Goal: Information Seeking & Learning: Check status

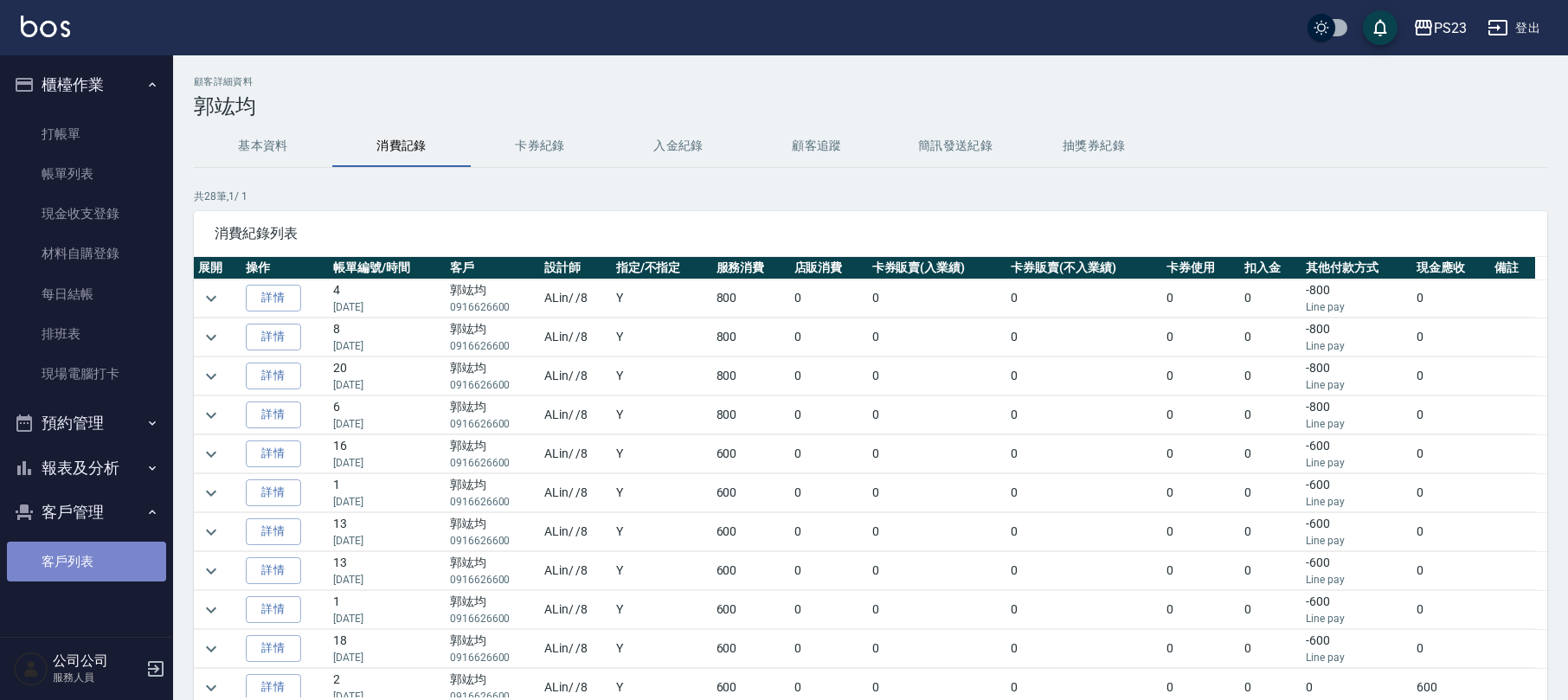
click at [62, 575] on link "客戶列表" at bounding box center [86, 561] width 159 height 40
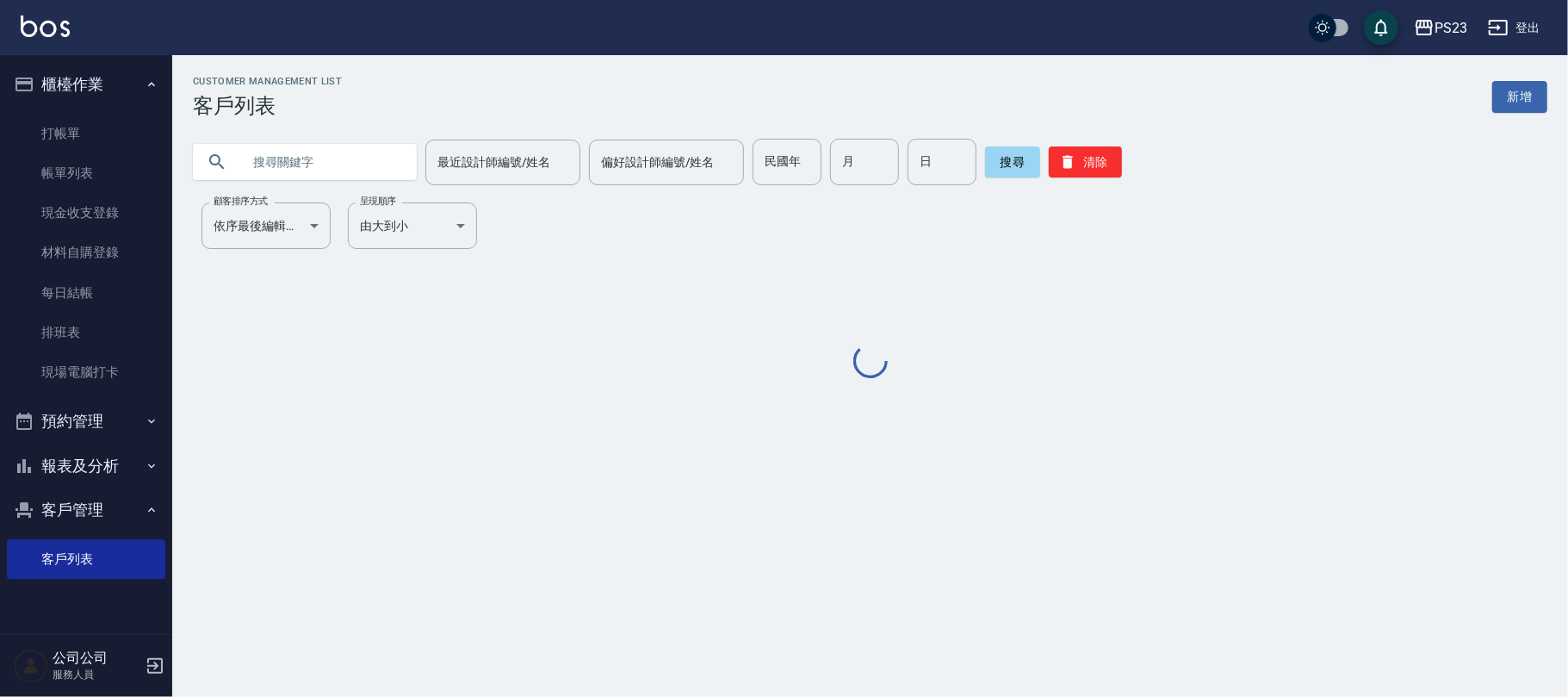
drag, startPoint x: 343, startPoint y: 166, endPoint x: 336, endPoint y: 26, distance: 140.2
click at [341, 167] on input "text" at bounding box center [322, 162] width 162 height 47
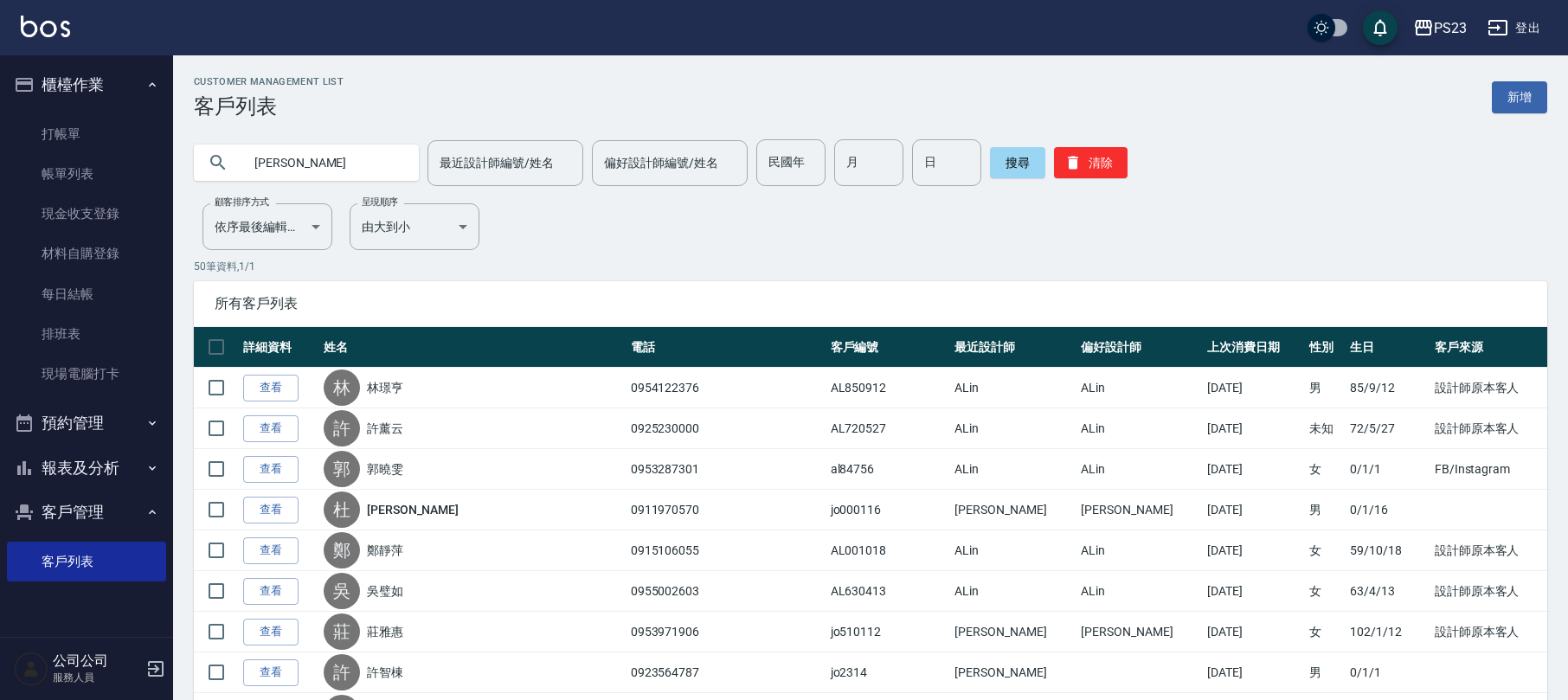
type input "[PERSON_NAME]"
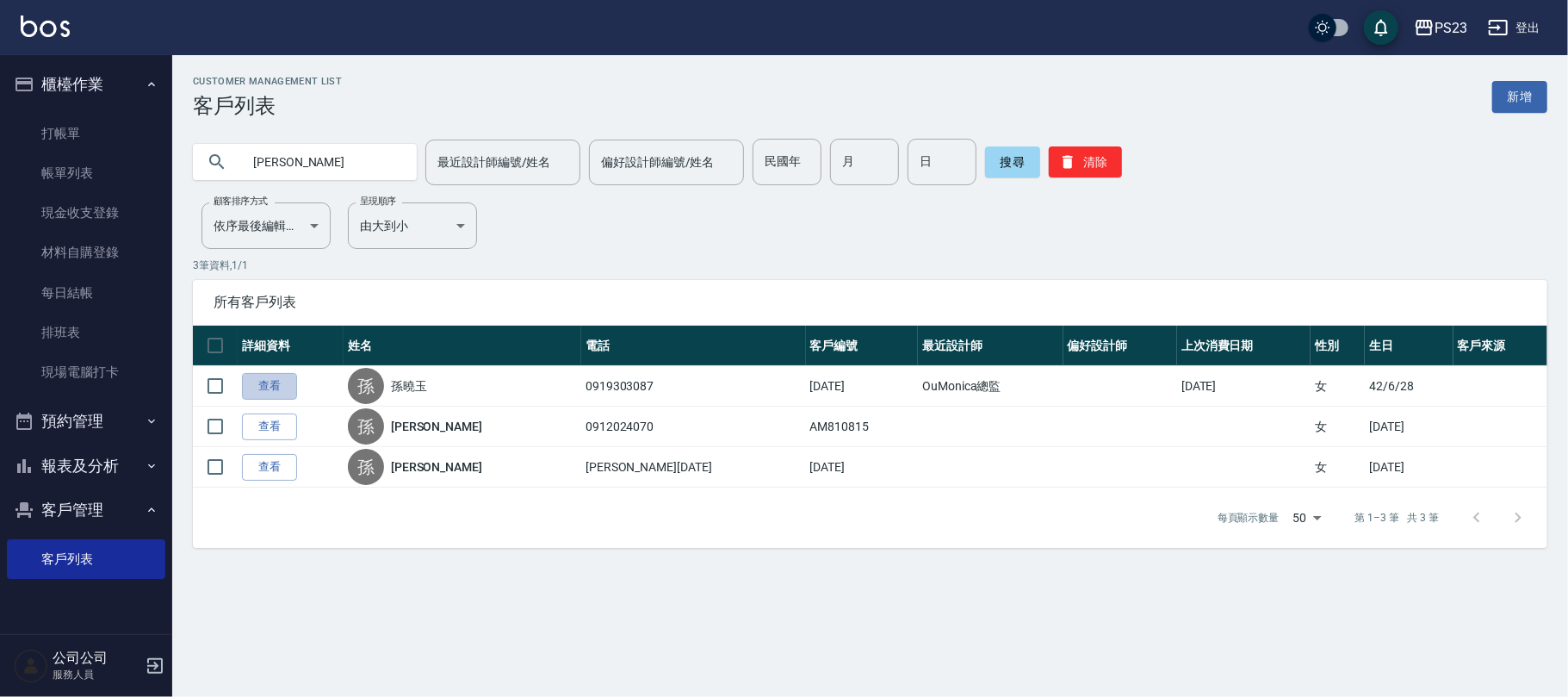
click at [274, 375] on link "查看" at bounding box center [269, 387] width 55 height 27
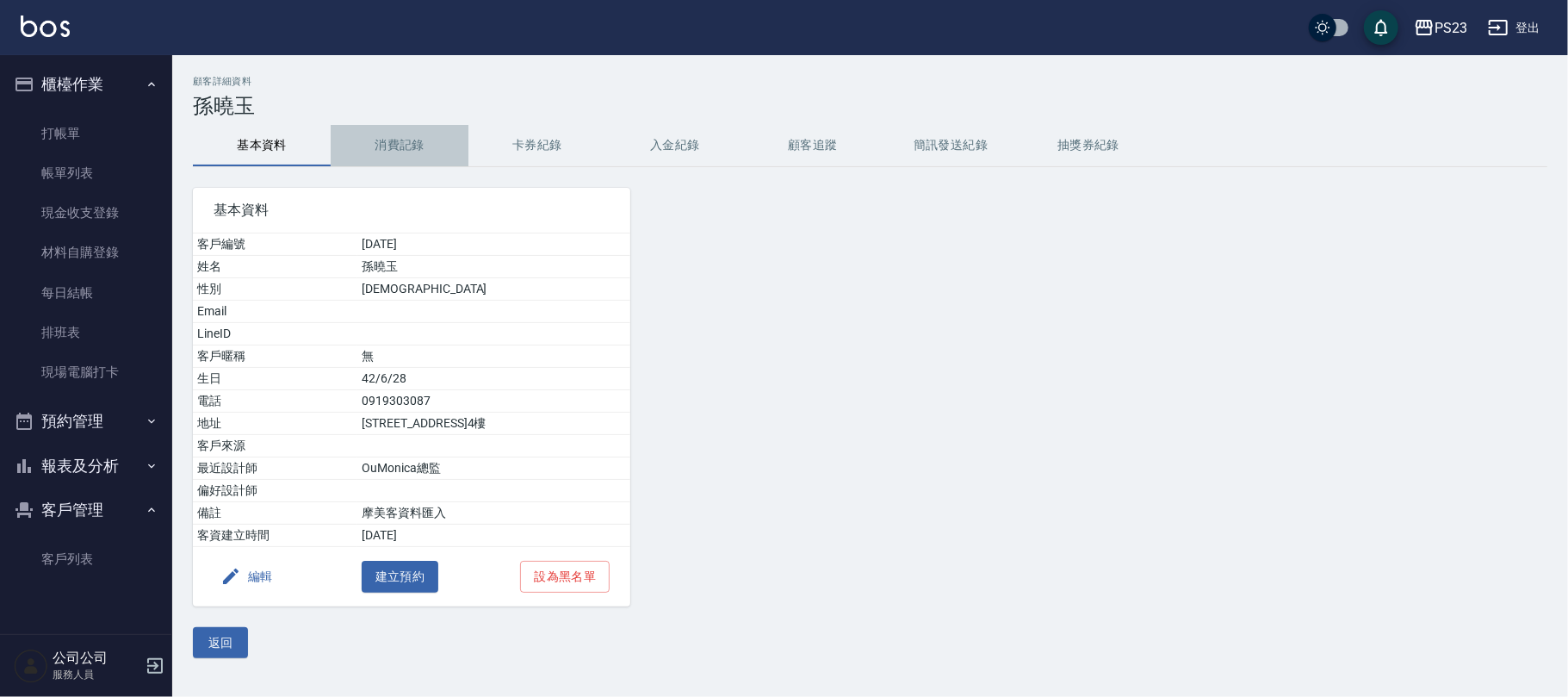
click at [427, 149] on button "消費記錄" at bounding box center [399, 145] width 138 height 41
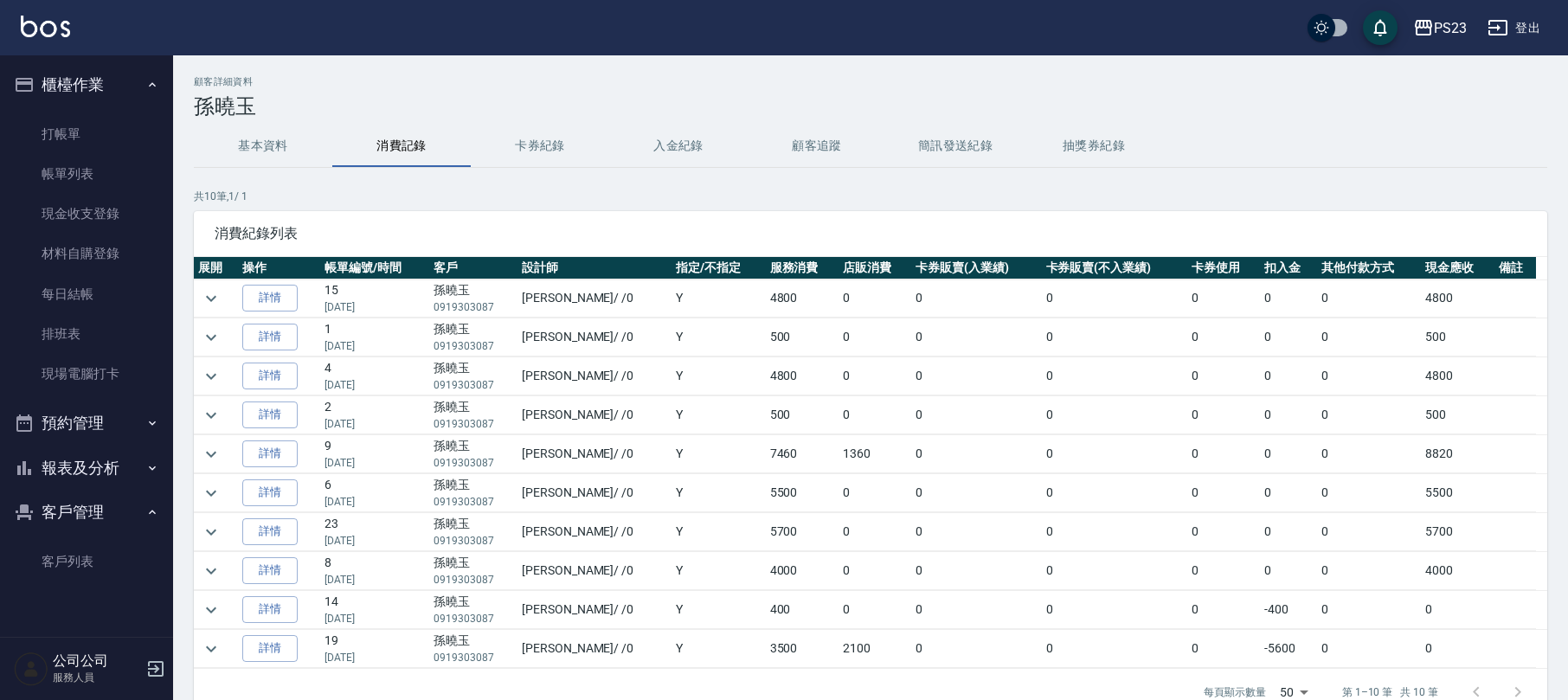
click at [260, 295] on link "詳情" at bounding box center [270, 298] width 55 height 27
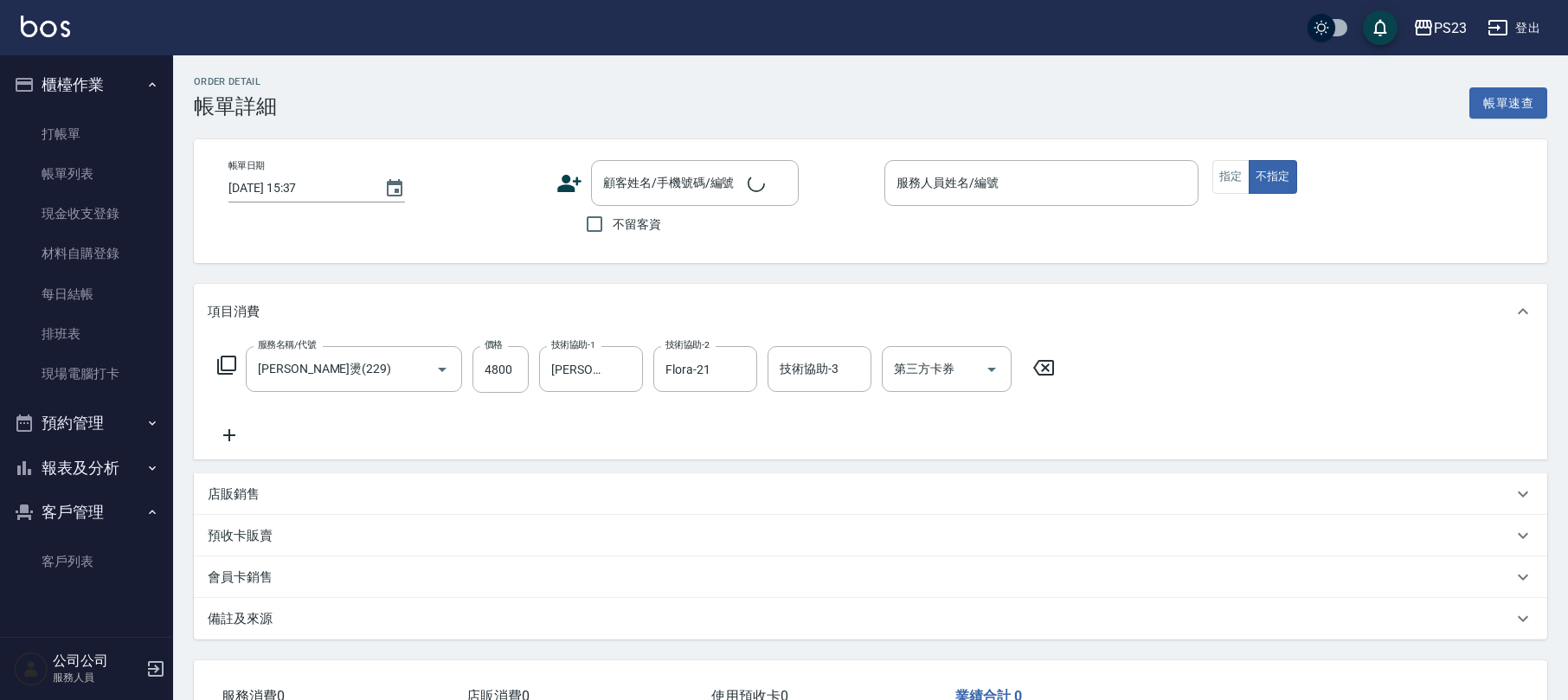
type input "[PERSON_NAME]燙(229)"
type input "[DATE] 19:00"
type input "[PERSON_NAME]-0"
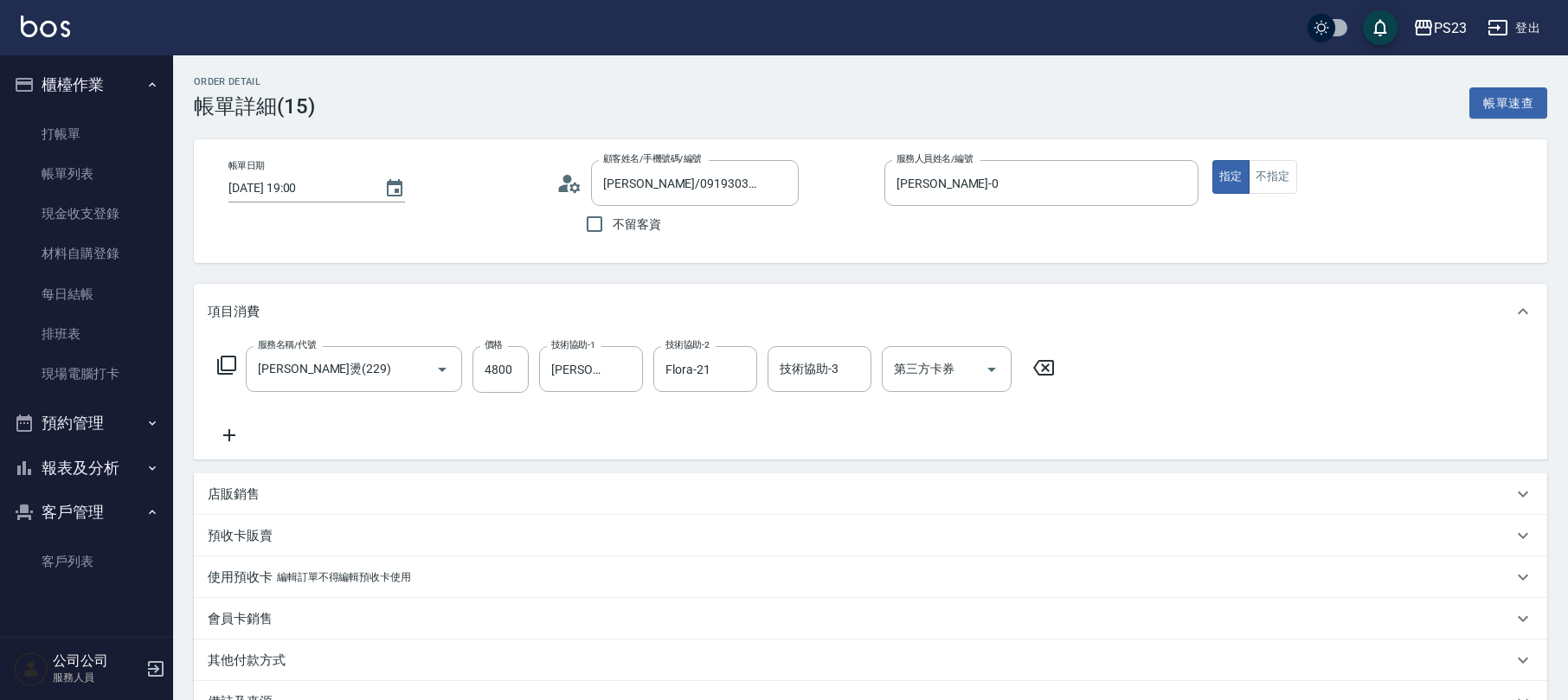
type input "[PERSON_NAME]/0919303087/[DATE]"
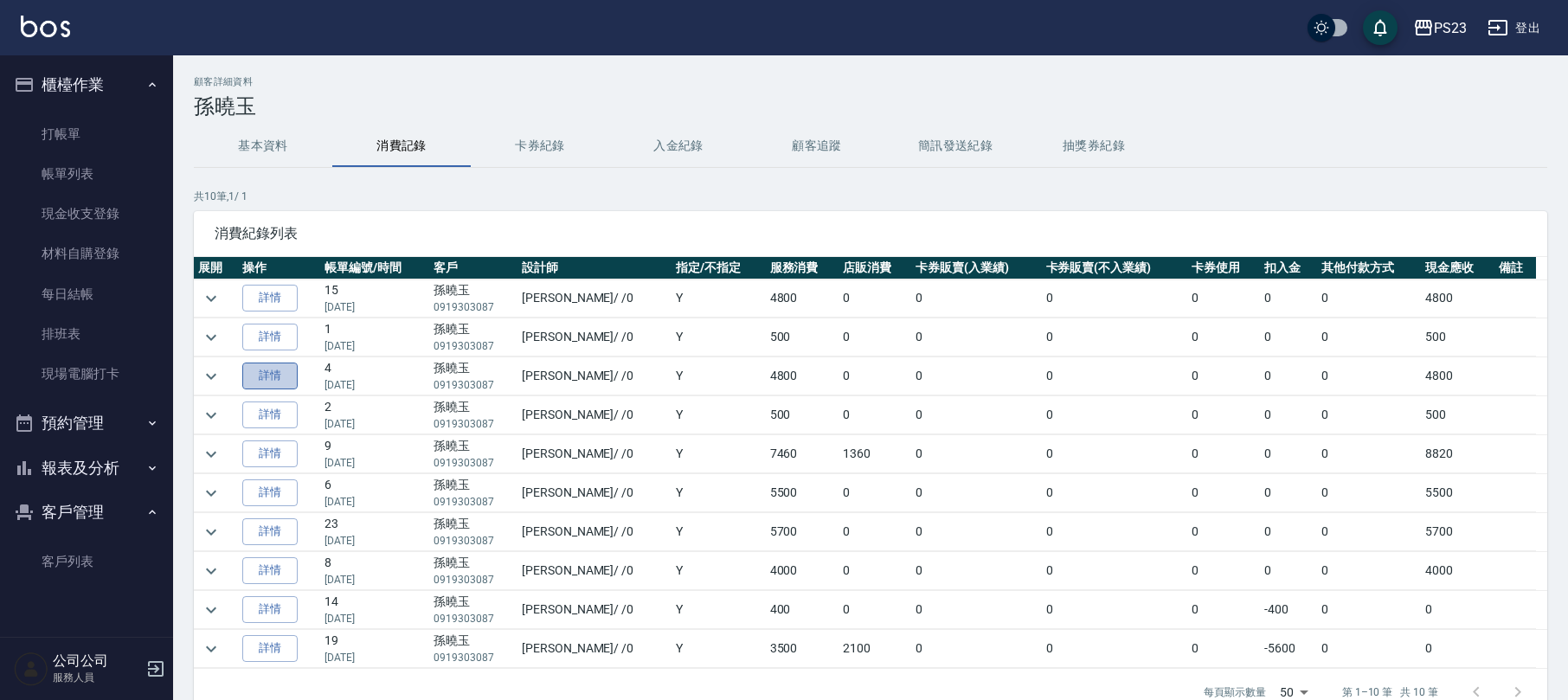
click at [259, 365] on link "詳情" at bounding box center [270, 376] width 55 height 27
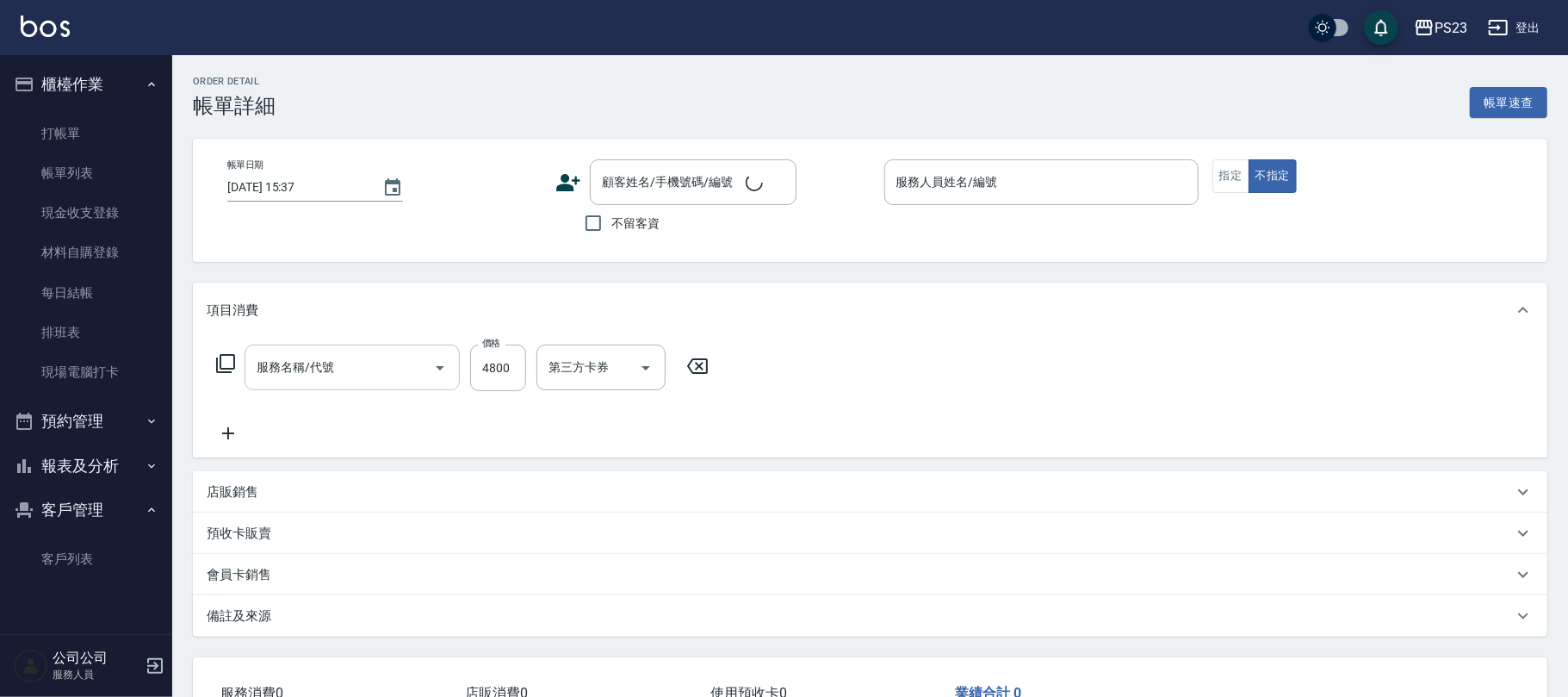
type input "[DATE] 16:40"
type input "[PERSON_NAME]-0"
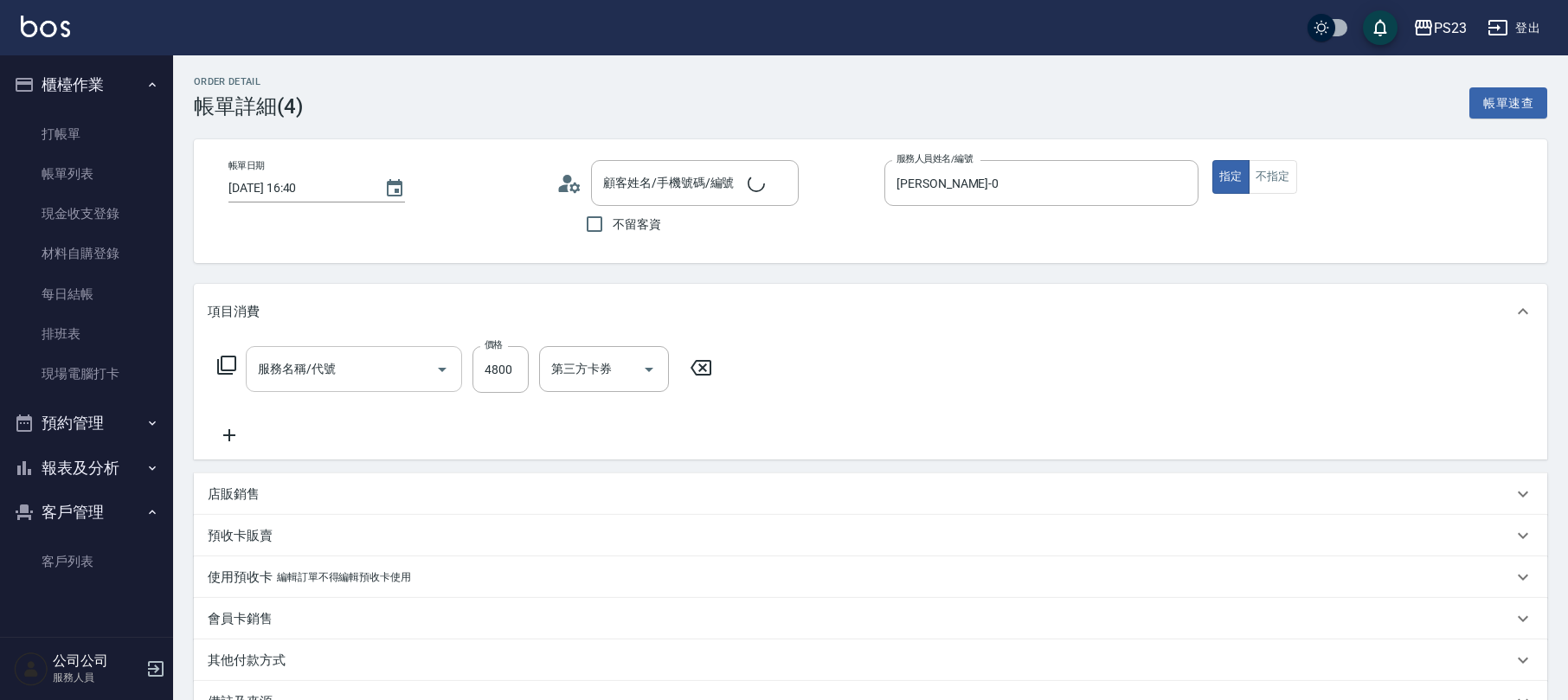
type input "染(401)"
type input "[PERSON_NAME]/0919303087/[DATE]"
